Goal: Task Accomplishment & Management: Manage account settings

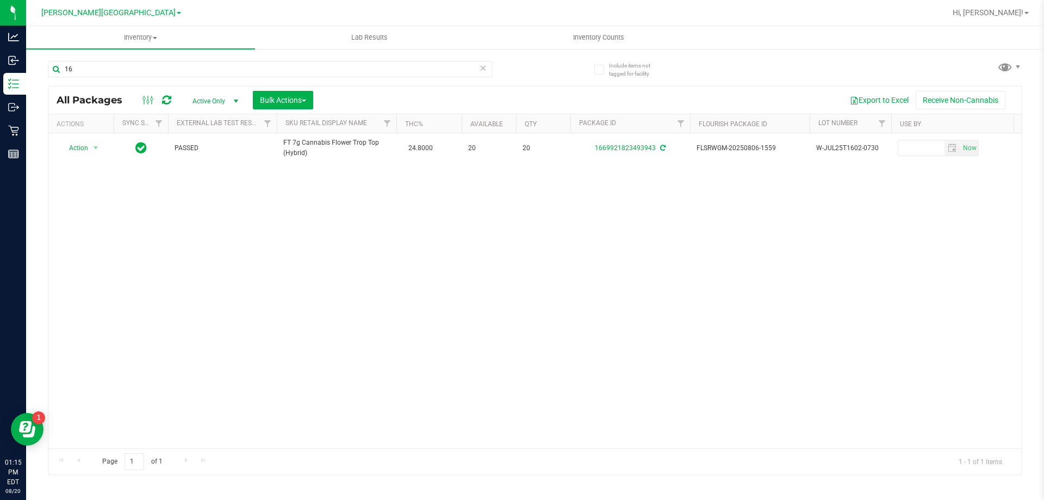
type input "1"
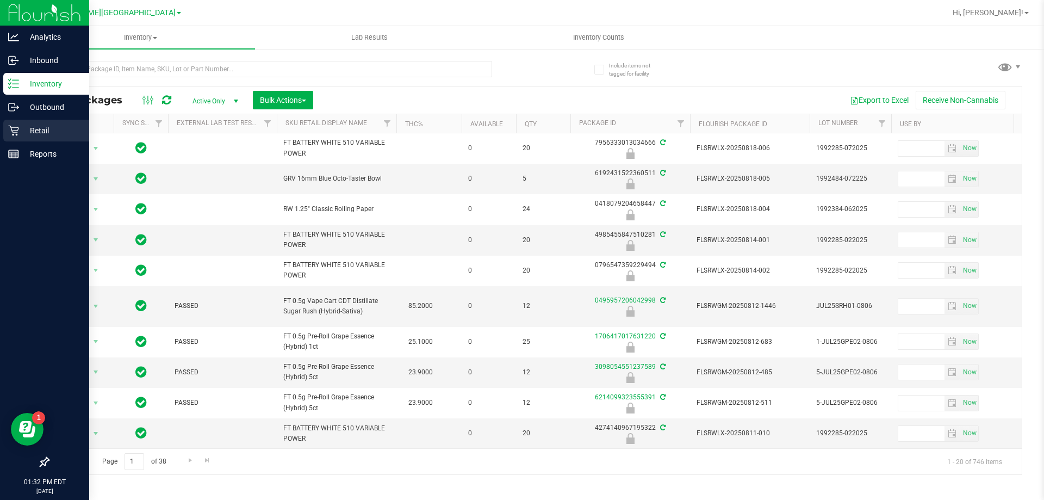
click at [55, 131] on p "Retail" at bounding box center [51, 130] width 65 height 13
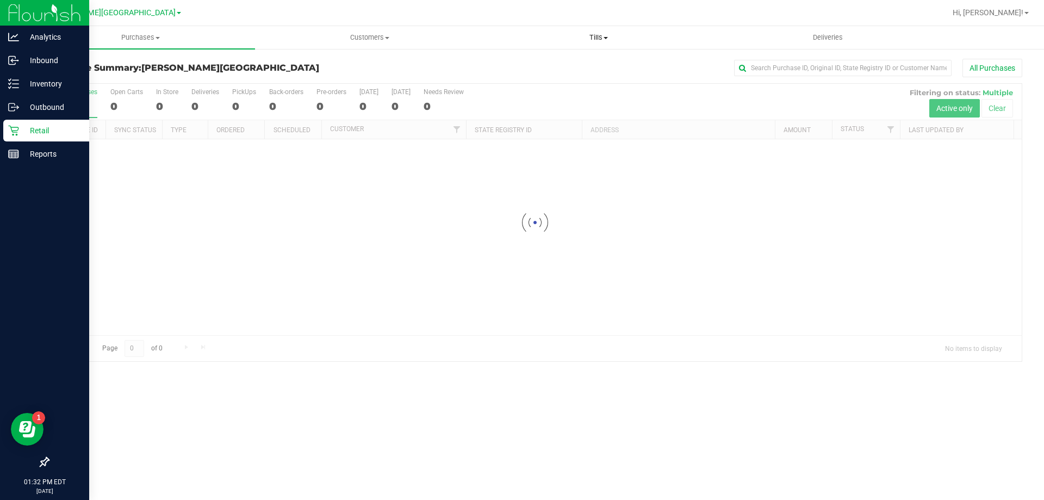
click at [594, 40] on span "Tills" at bounding box center [598, 38] width 228 height 10
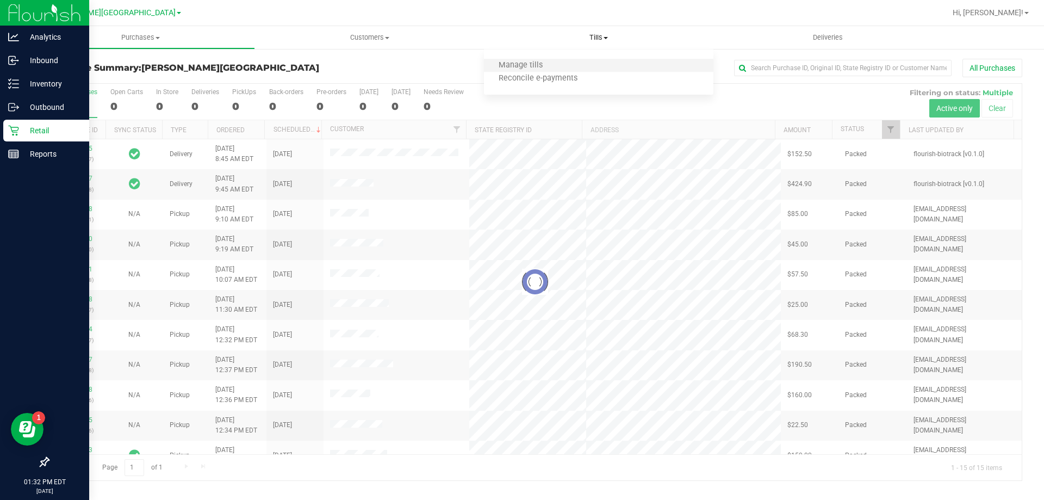
click at [571, 62] on li "Manage tills" at bounding box center [598, 65] width 229 height 13
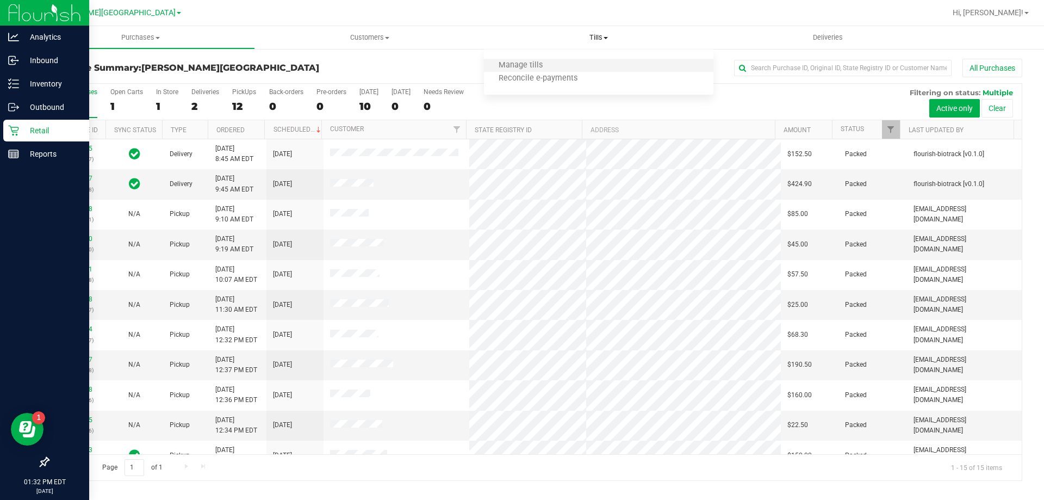
click at [561, 67] on li "Manage tills" at bounding box center [598, 65] width 229 height 13
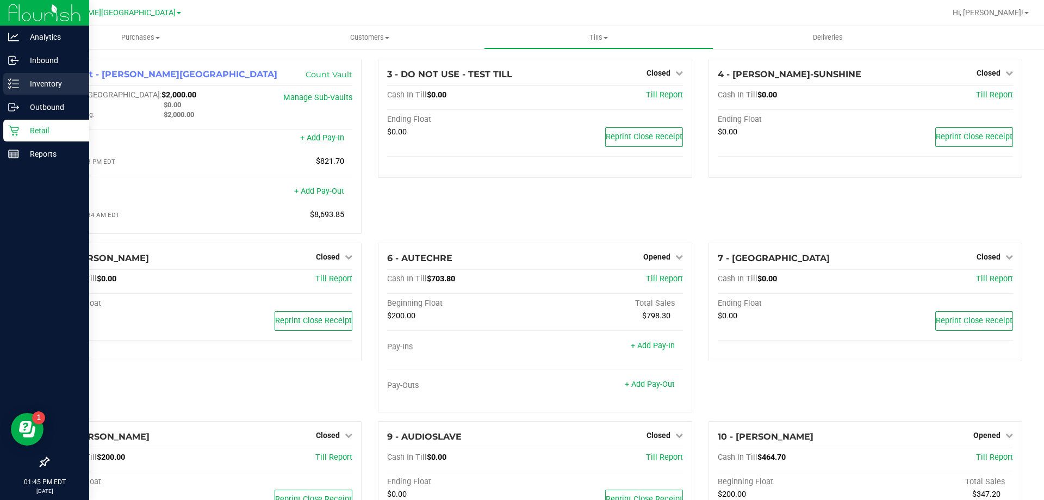
click at [13, 85] on icon at bounding box center [13, 83] width 11 height 11
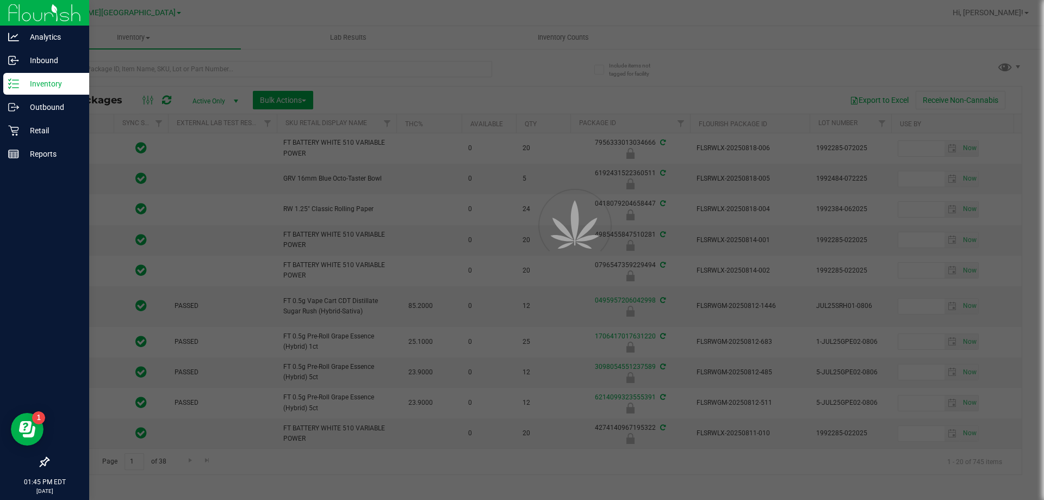
click at [127, 67] on div at bounding box center [522, 250] width 1044 height 500
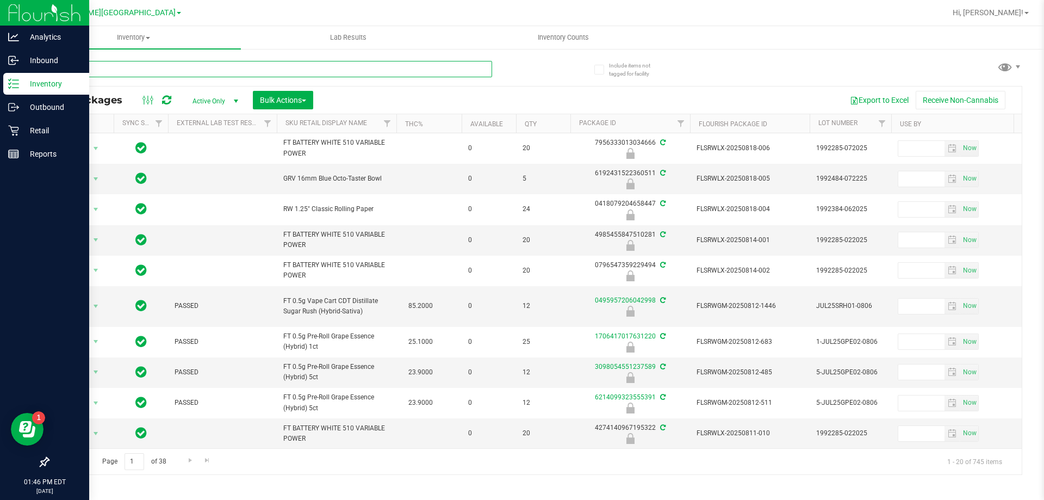
click at [119, 68] on input "text" at bounding box center [270, 69] width 444 height 16
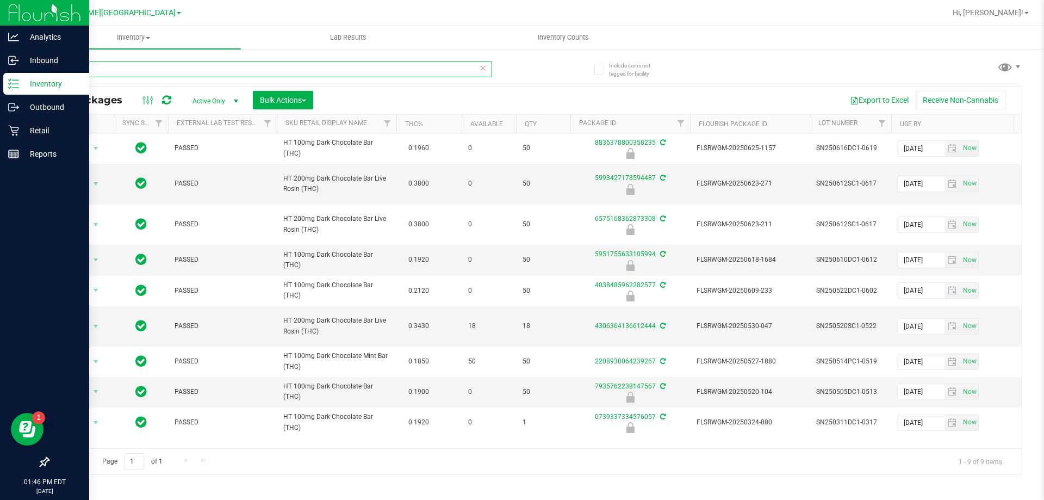
type input "d"
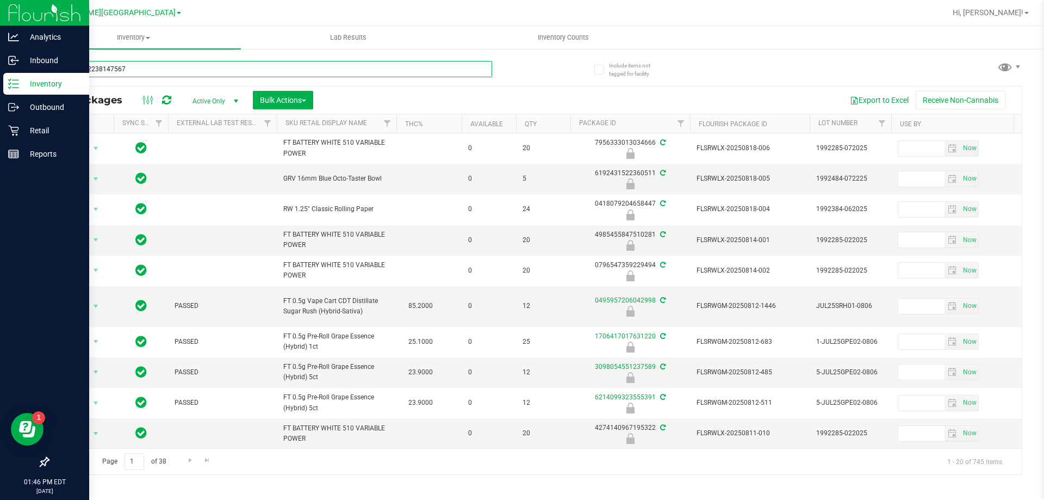
type input "7935762238147567"
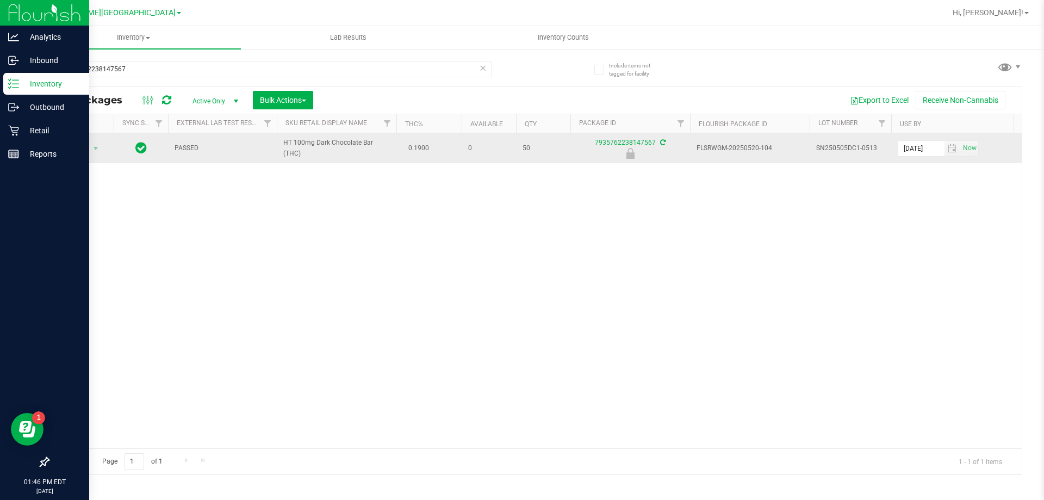
click at [76, 152] on span "Action" at bounding box center [73, 148] width 29 height 15
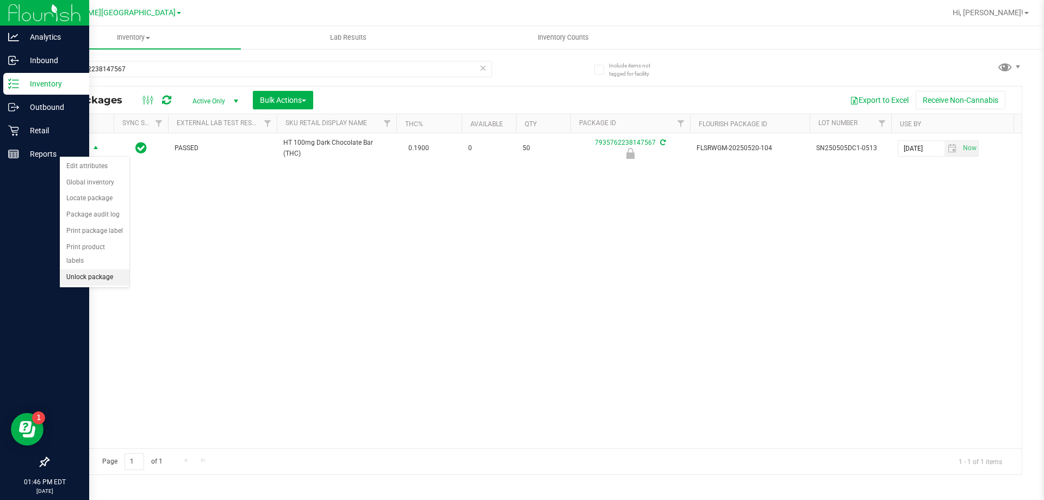
click at [78, 269] on li "Unlock package" at bounding box center [95, 277] width 70 height 16
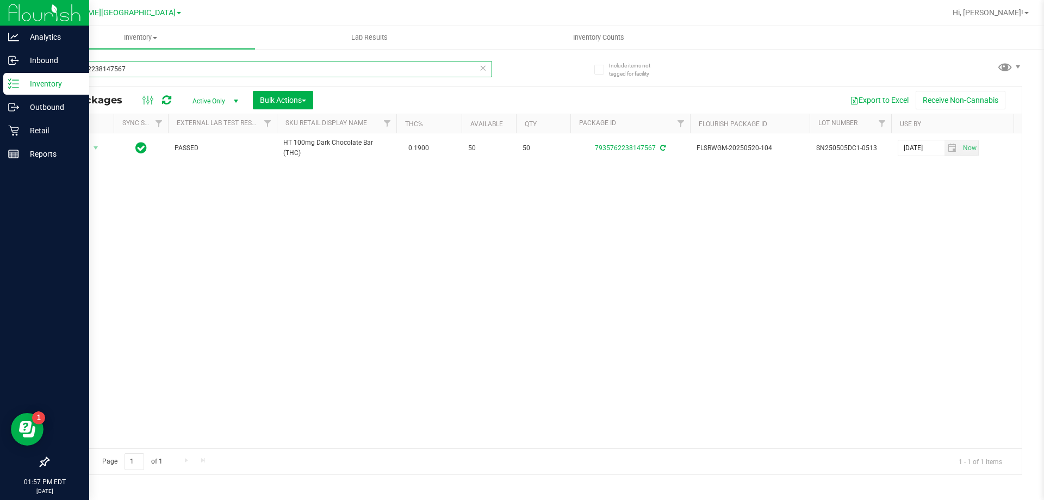
click at [152, 70] on input "7935762238147567" at bounding box center [270, 69] width 444 height 16
type input "7"
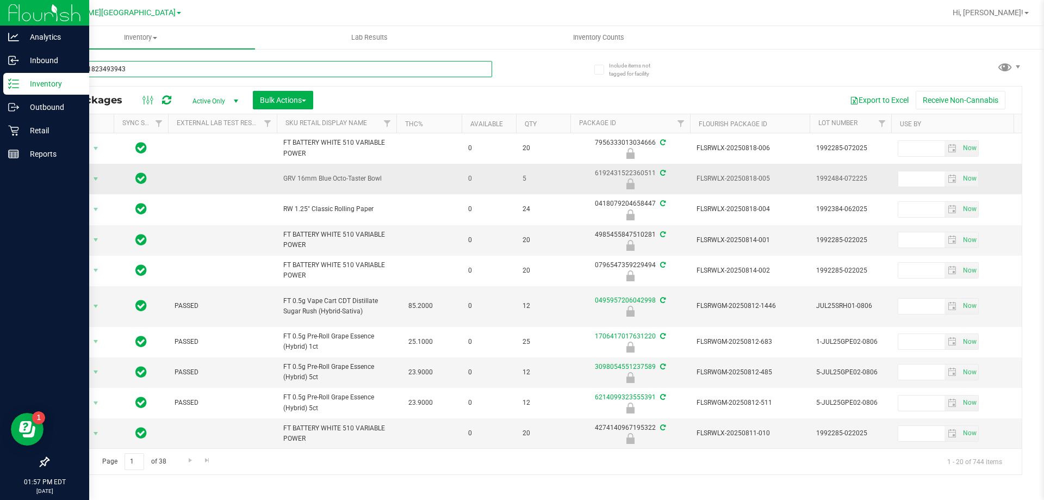
type input "1669921823493943"
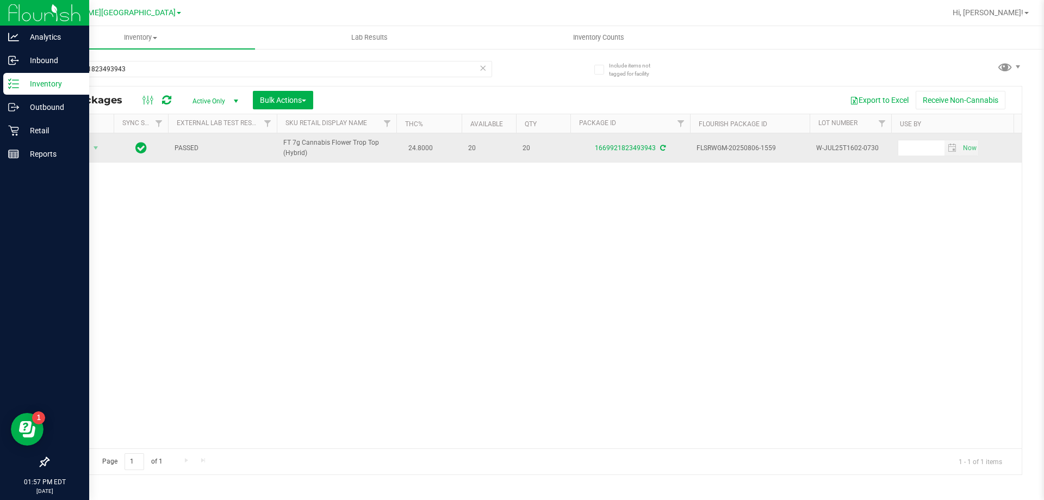
click at [78, 149] on span "Action" at bounding box center [73, 147] width 29 height 15
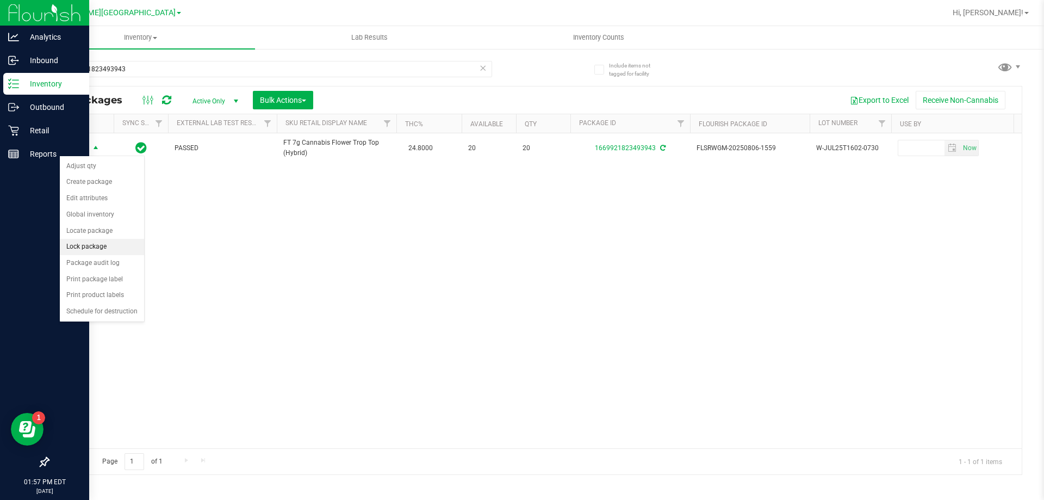
click at [77, 246] on li "Lock package" at bounding box center [102, 247] width 84 height 16
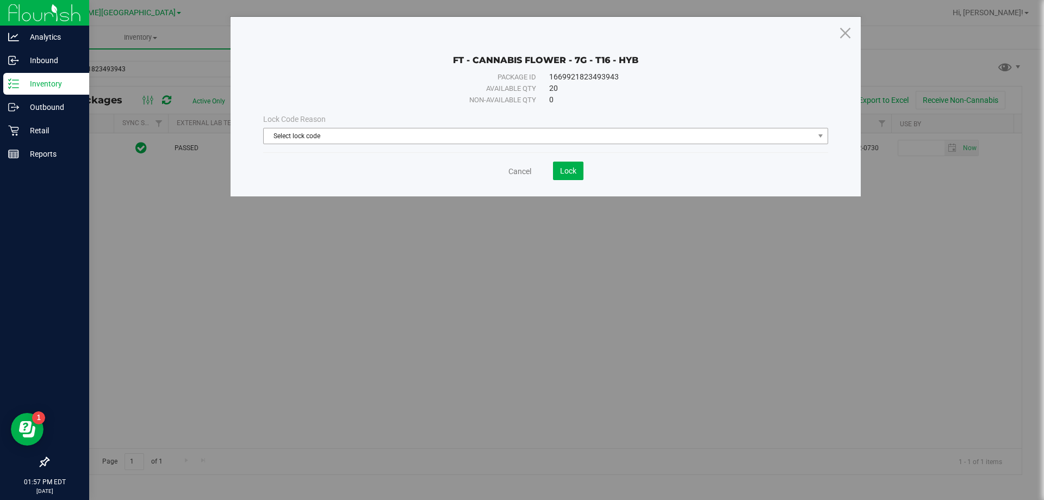
click at [284, 135] on span "Select lock code" at bounding box center [539, 135] width 550 height 15
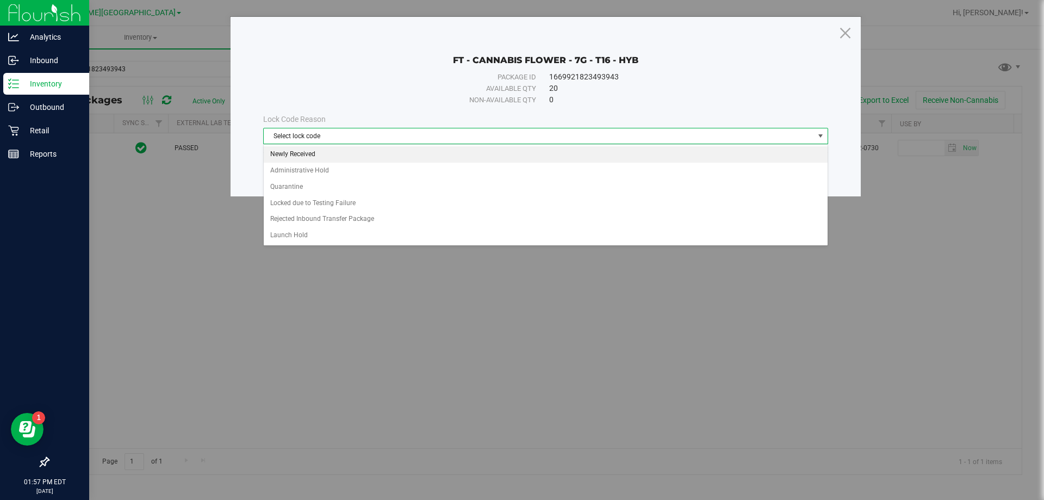
click at [282, 153] on li "Newly Received" at bounding box center [546, 154] width 564 height 16
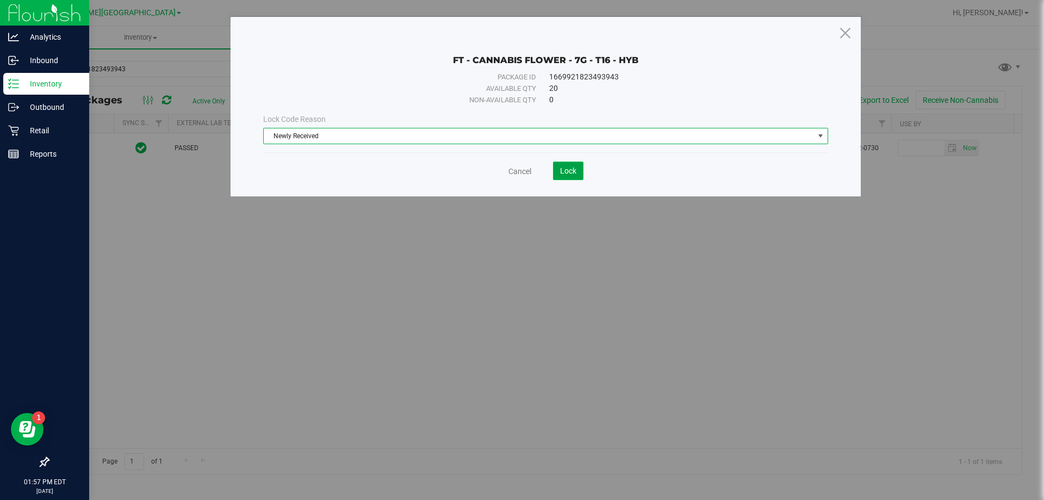
click at [568, 172] on span "Lock" at bounding box center [568, 170] width 16 height 9
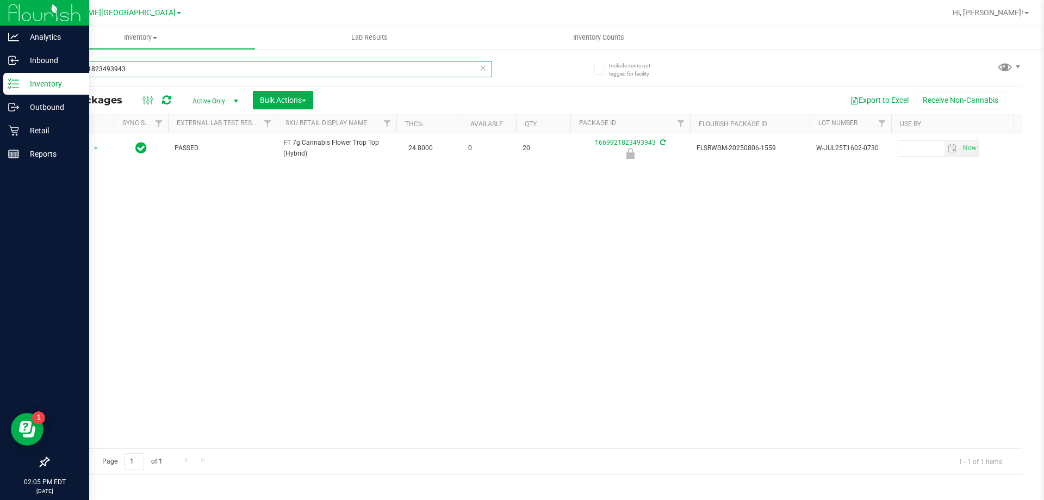
click at [154, 67] on input "1669921823493943" at bounding box center [270, 69] width 444 height 16
type input "1"
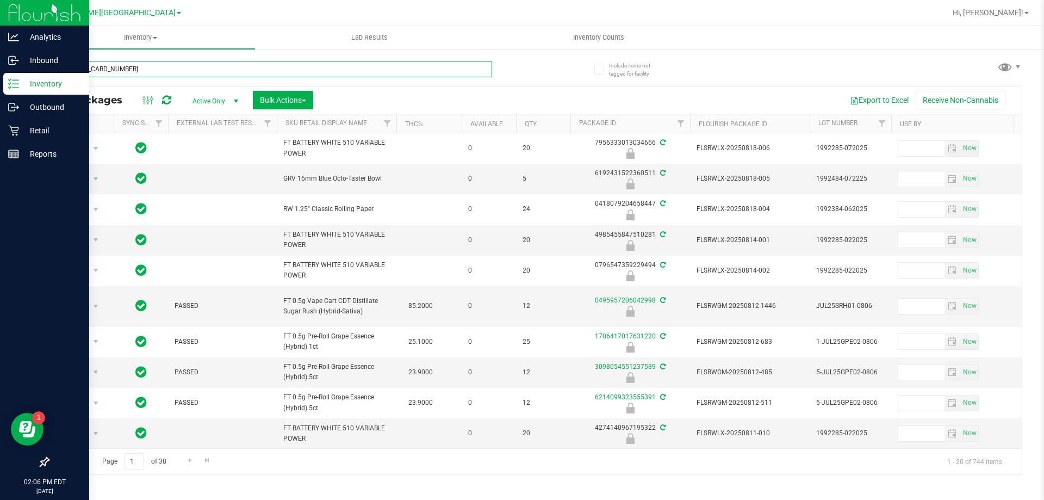
type input "[CREDIT_CARD_NUMBER]"
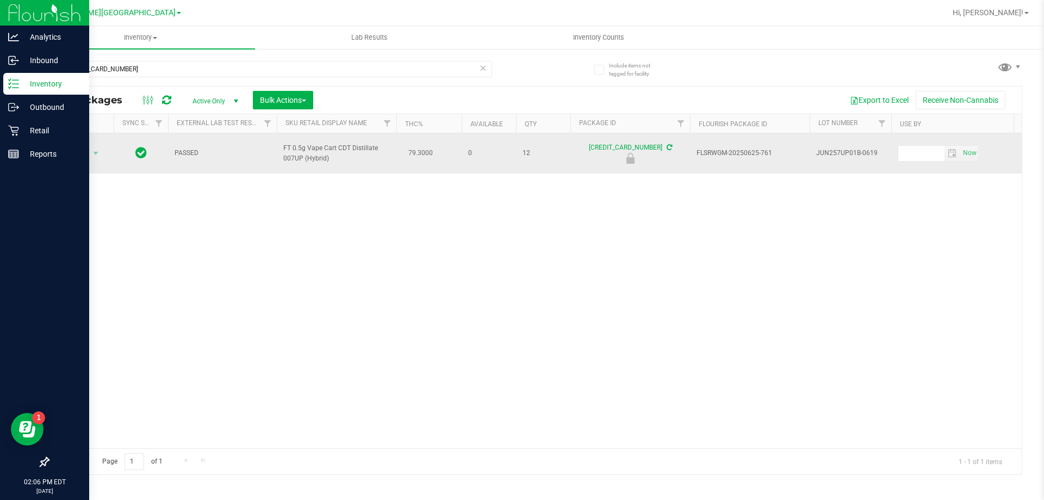
click at [77, 153] on span "Action" at bounding box center [73, 153] width 29 height 15
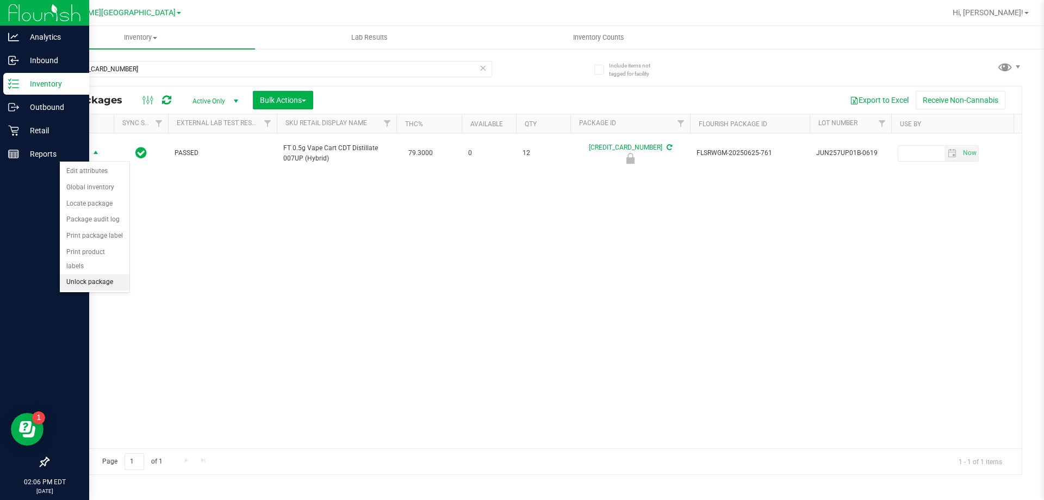
click at [78, 274] on li "Unlock package" at bounding box center [95, 282] width 70 height 16
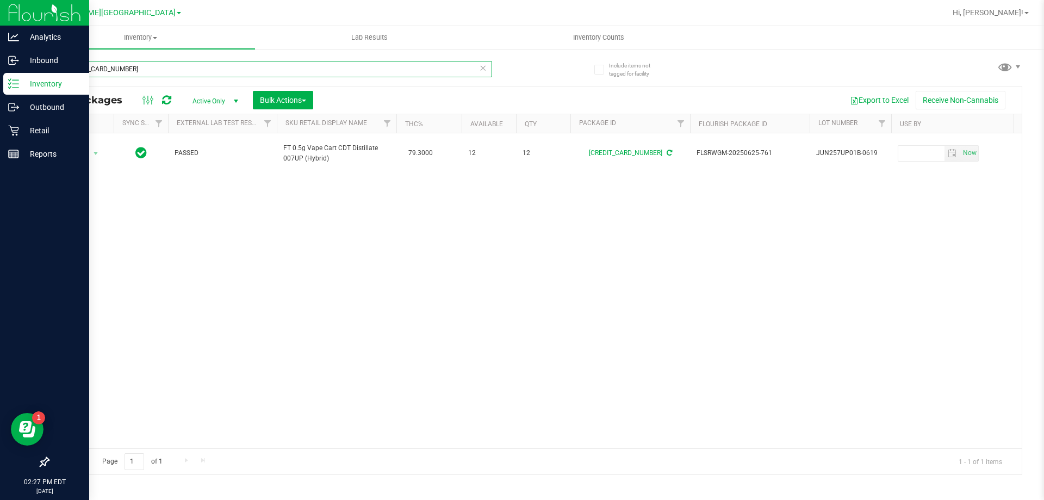
click at [144, 69] on input "[CREDIT_CARD_NUMBER]" at bounding box center [270, 69] width 444 height 16
type input "5"
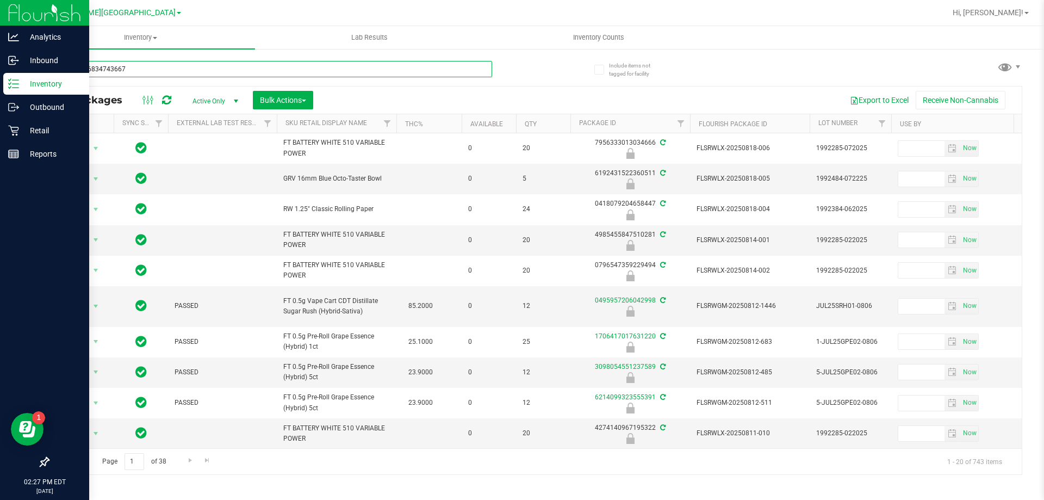
type input "8919286834743667"
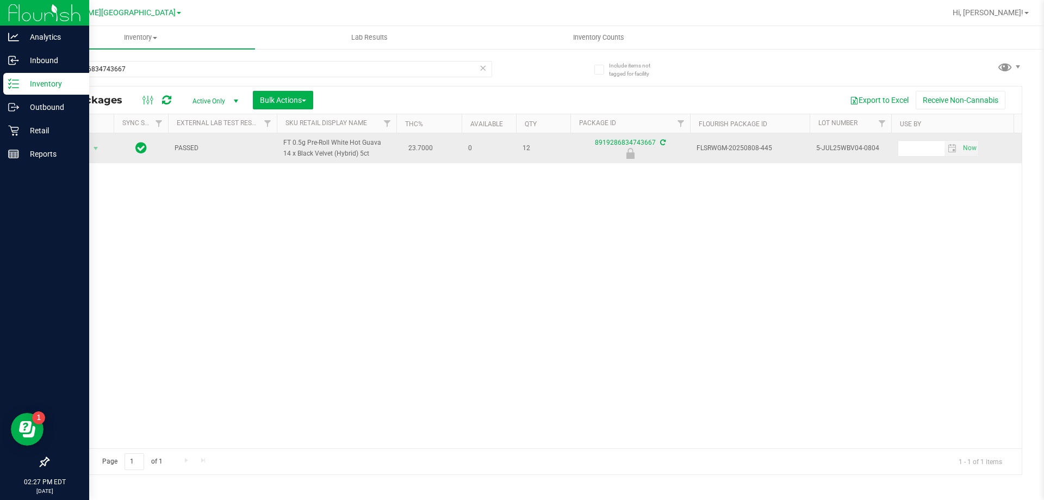
click at [80, 147] on span "Action" at bounding box center [73, 148] width 29 height 15
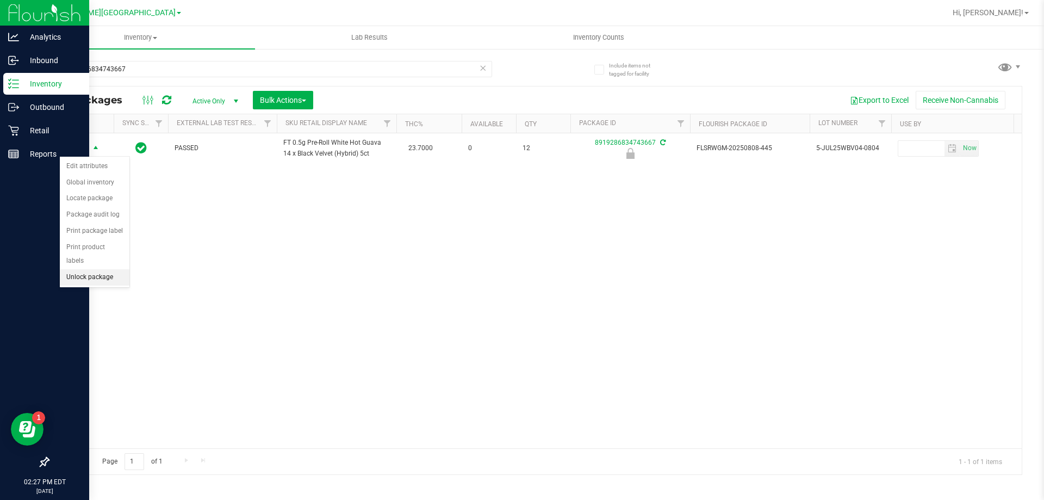
click at [82, 269] on li "Unlock package" at bounding box center [95, 277] width 70 height 16
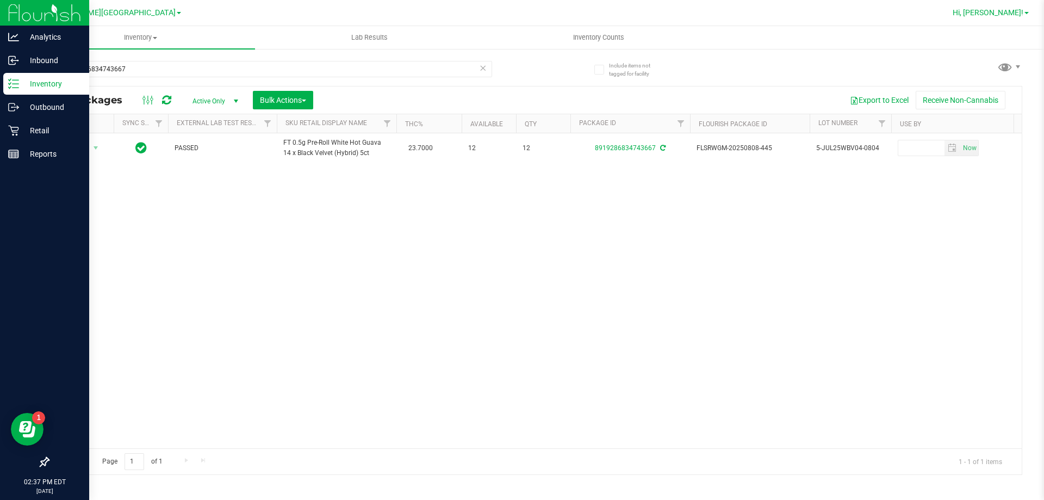
click at [999, 14] on span "Hi, [PERSON_NAME]!" at bounding box center [987, 12] width 71 height 9
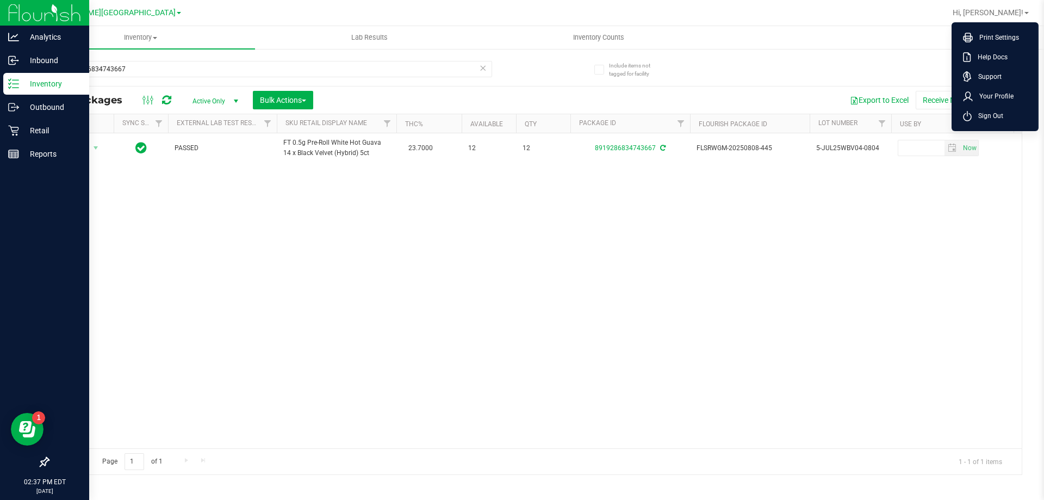
click at [981, 114] on span "Sign Out" at bounding box center [987, 115] width 32 height 11
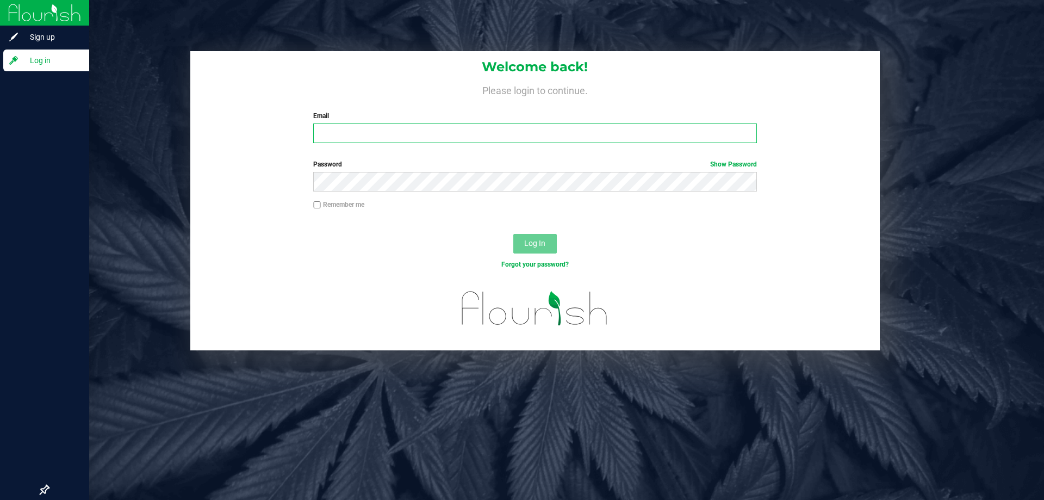
click at [376, 138] on input "Email" at bounding box center [534, 133] width 443 height 20
type input "[PERSON_NAME][EMAIL_ADDRESS][DOMAIN_NAME]"
click at [513, 234] on button "Log In" at bounding box center [534, 244] width 43 height 20
